Goal: Information Seeking & Learning: Learn about a topic

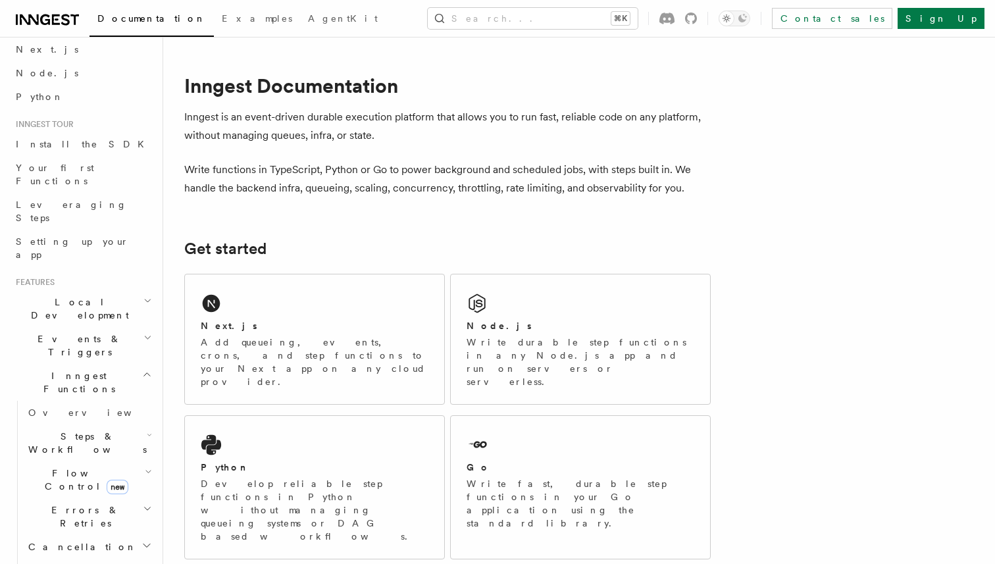
scroll to position [97, 0]
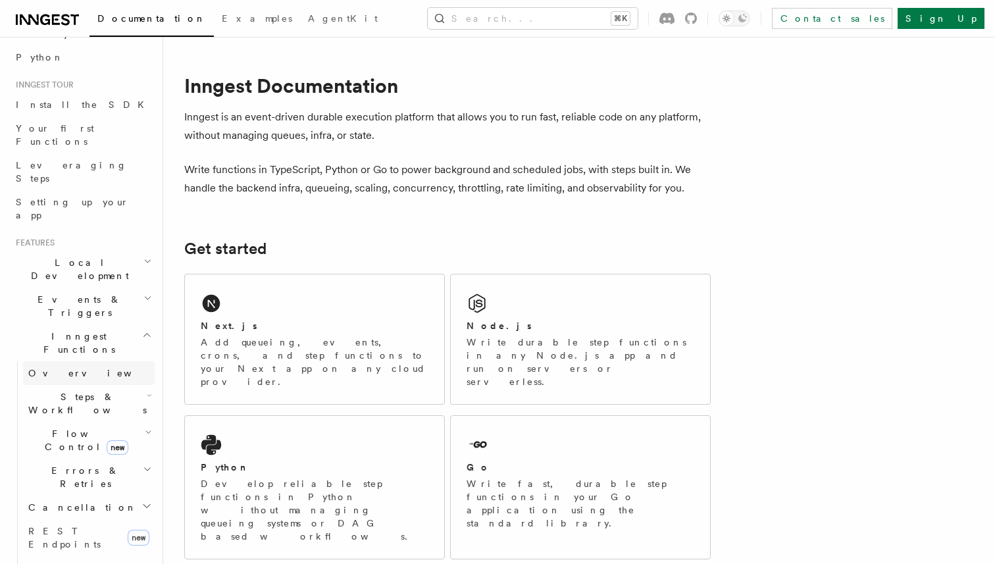
click at [75, 361] on link "Overview" at bounding box center [89, 373] width 132 height 24
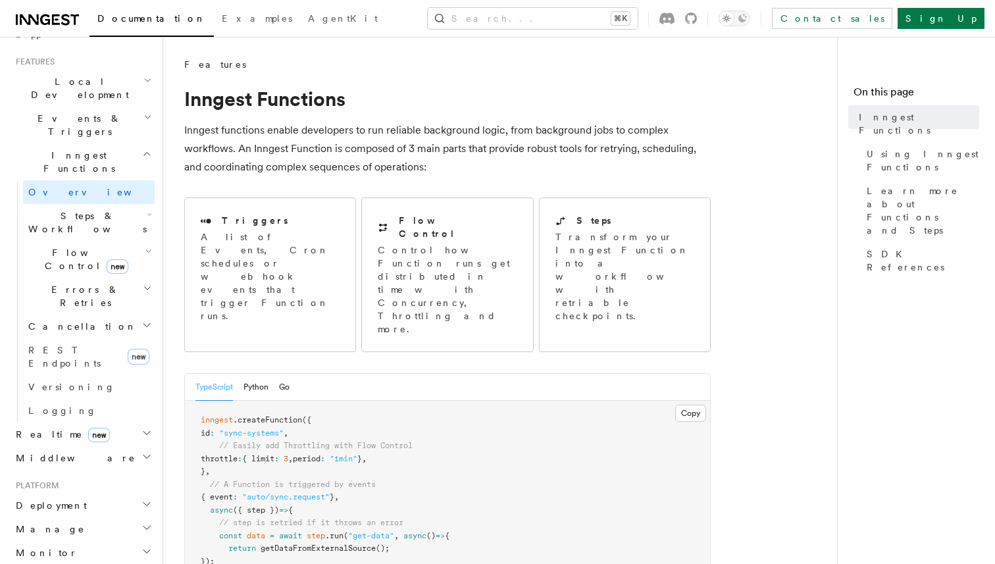
scroll to position [283, 0]
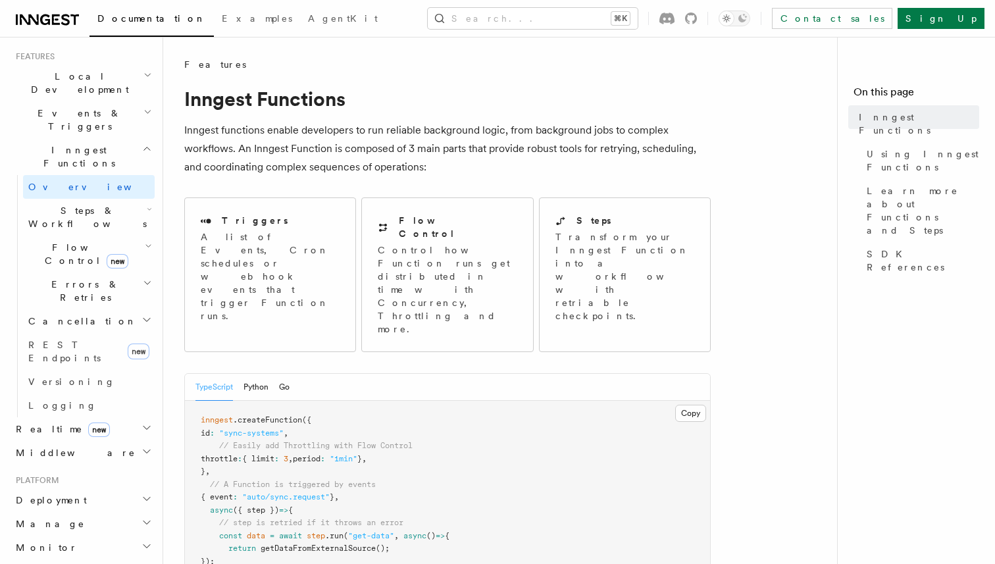
click at [80, 488] on h2 "Deployment" at bounding box center [83, 500] width 144 height 24
click at [78, 512] on link "Overview" at bounding box center [89, 524] width 132 height 24
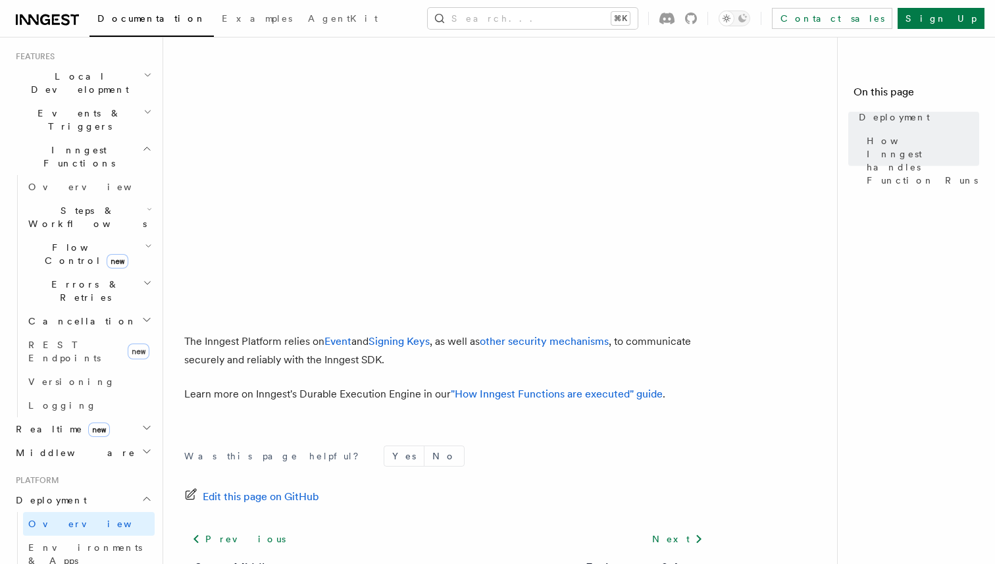
scroll to position [559, 0]
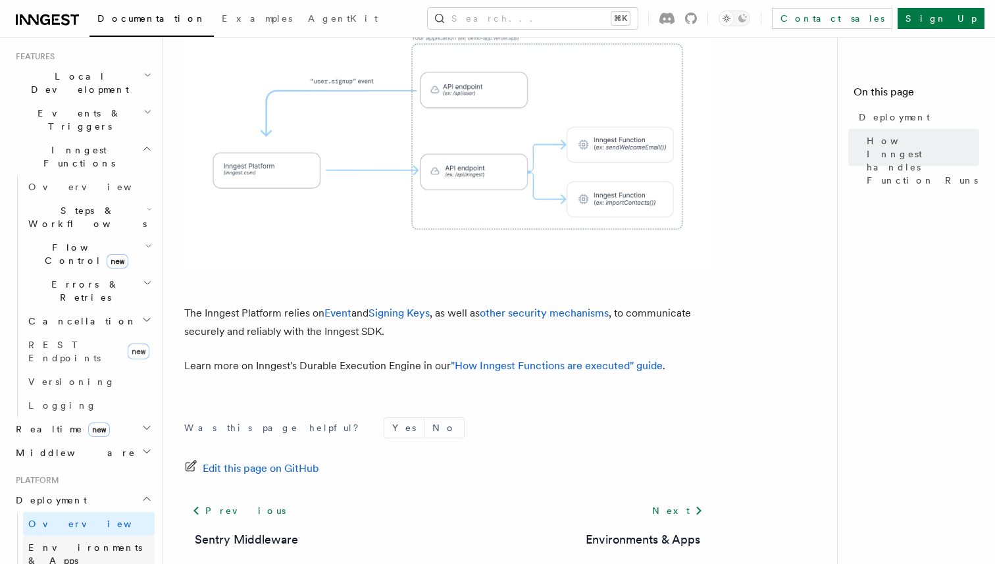
click at [54, 541] on span "Environments & Apps" at bounding box center [91, 554] width 126 height 26
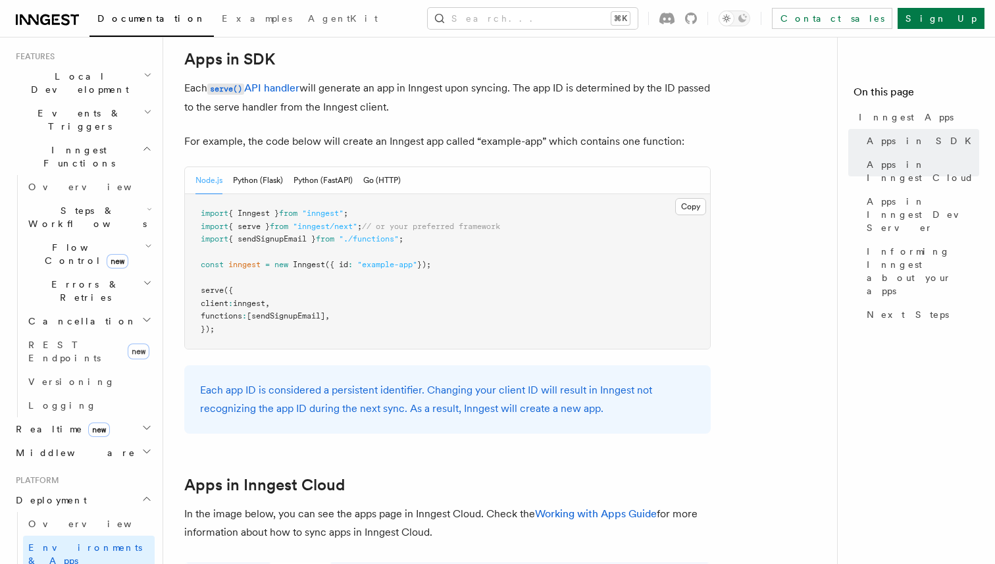
scroll to position [652, 0]
